Goal: Transaction & Acquisition: Purchase product/service

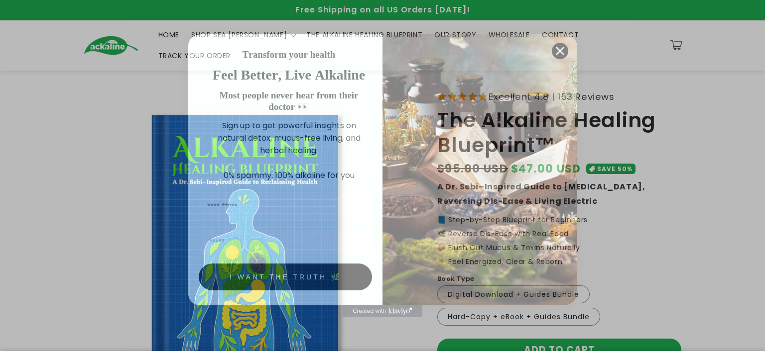
click at [559, 50] on icon "Close dialog" at bounding box center [560, 50] width 7 height 7
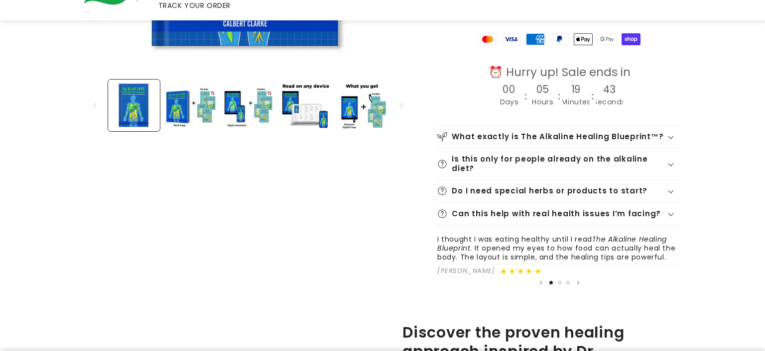
scroll to position [343, 0]
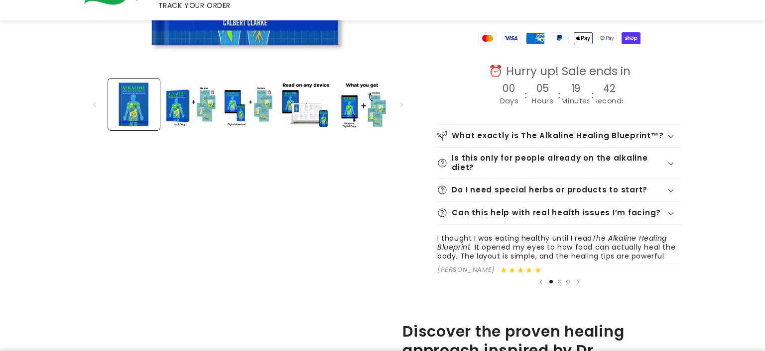
click at [613, 131] on h2 "What exactly is The Alkaline Healing Blueprint™?" at bounding box center [557, 135] width 212 height 9
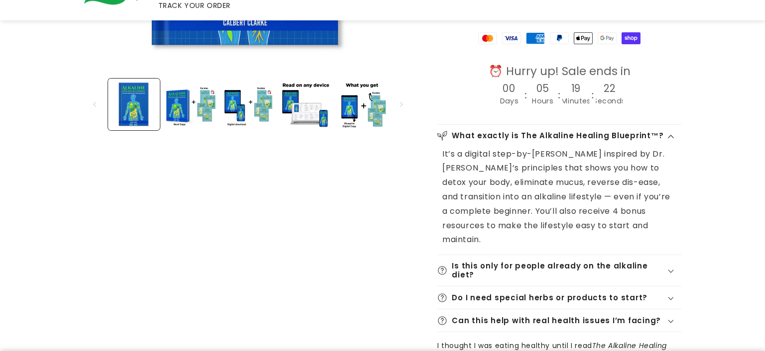
click at [612, 317] on h2 "Can this help with real health issues I’m facing?" at bounding box center [555, 321] width 209 height 9
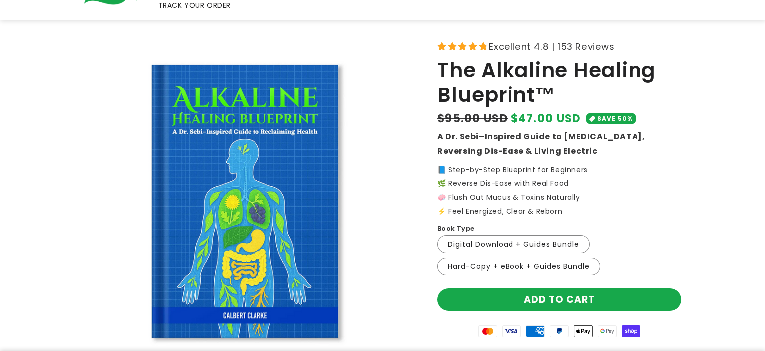
scroll to position [51, 0]
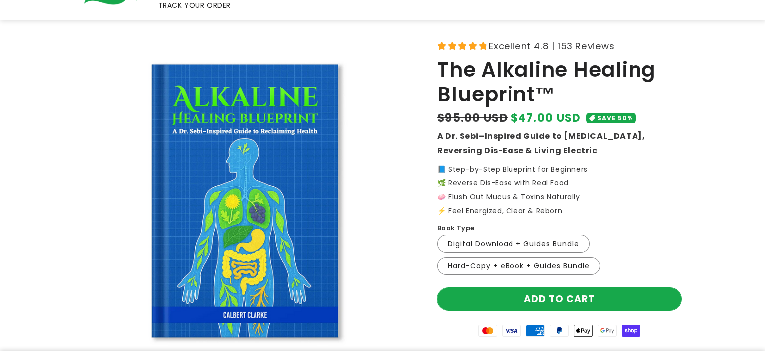
click at [553, 288] on button "Add to cart" at bounding box center [559, 299] width 244 height 22
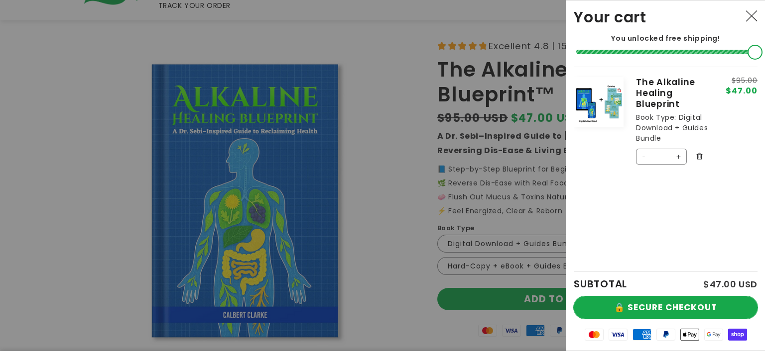
click at [660, 304] on button "🔒 SECURE CHECKOUT" at bounding box center [665, 308] width 184 height 22
